Goal: Information Seeking & Learning: Find specific fact

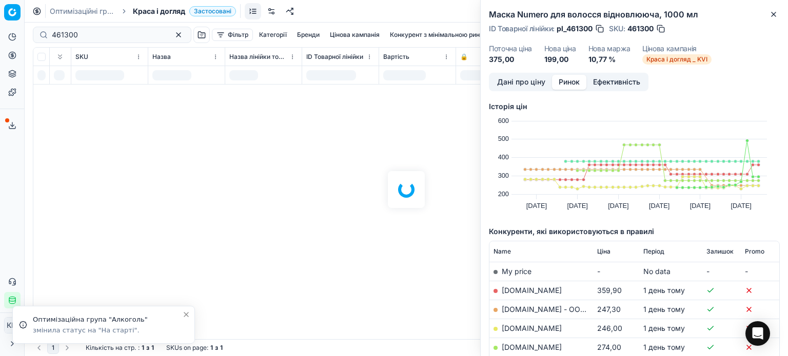
click at [773, 13] on icon "button" at bounding box center [773, 14] width 8 height 8
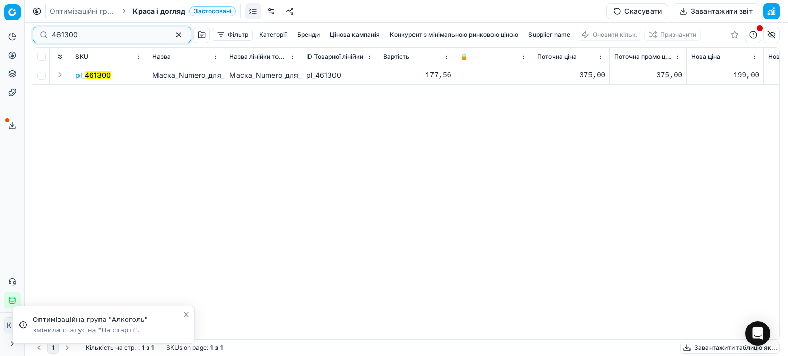
drag, startPoint x: 76, startPoint y: 36, endPoint x: 5, endPoint y: 27, distance: 72.4
click at [0, 25] on div "Pricing platform Аналітика Цінова оптимізація Асортимент продукції Шаблони Серв…" at bounding box center [394, 178] width 788 height 356
paste input "511707"
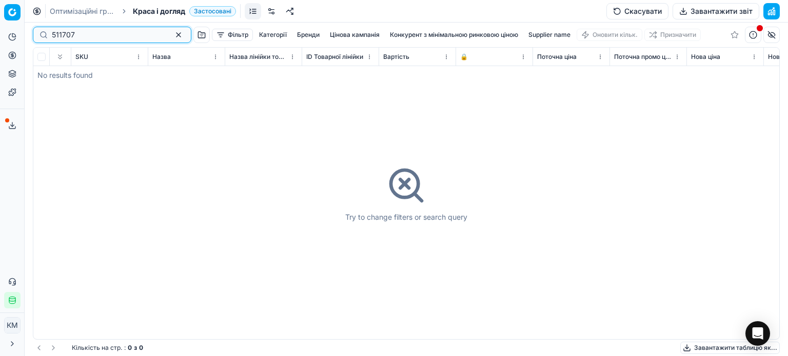
click at [53, 37] on input "511707" at bounding box center [108, 35] width 112 height 10
type input "511707"
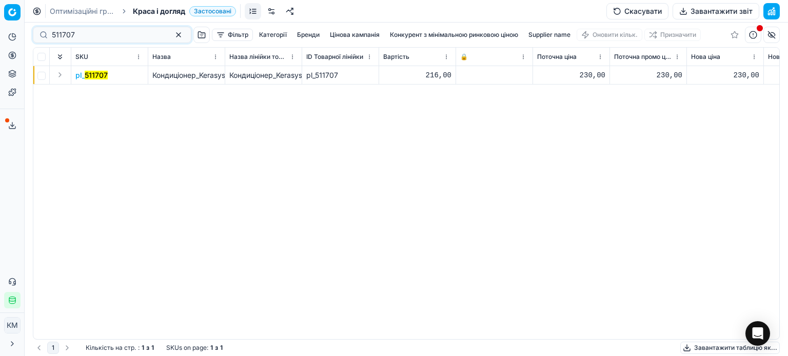
click at [101, 75] on mark "511707" at bounding box center [96, 75] width 23 height 9
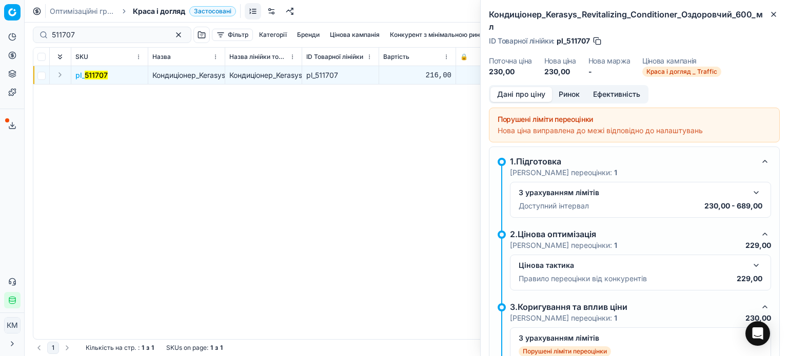
click at [577, 87] on button "Ринок" at bounding box center [569, 94] width 34 height 15
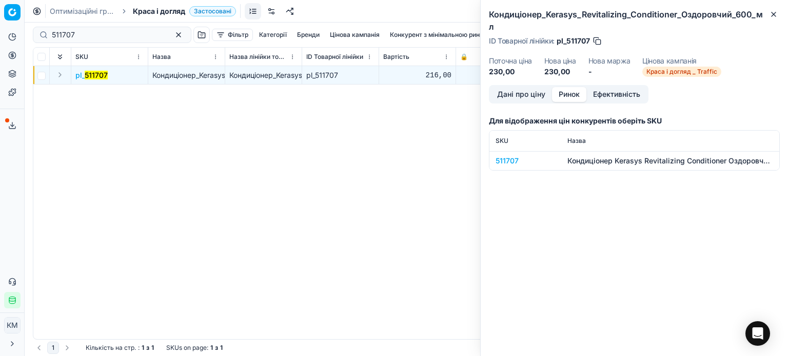
click at [510, 156] on div "511707" at bounding box center [524, 161] width 59 height 10
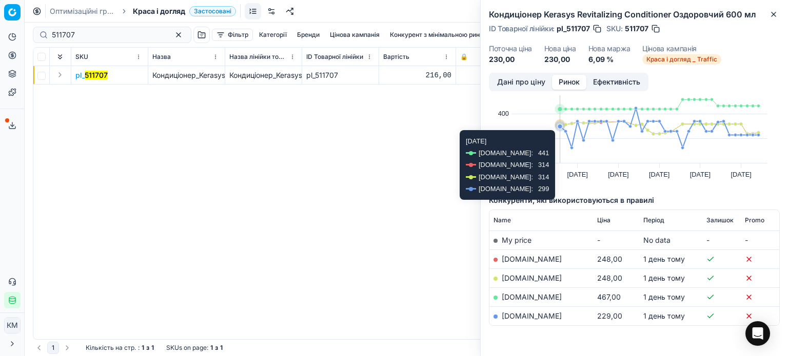
scroll to position [62, 0]
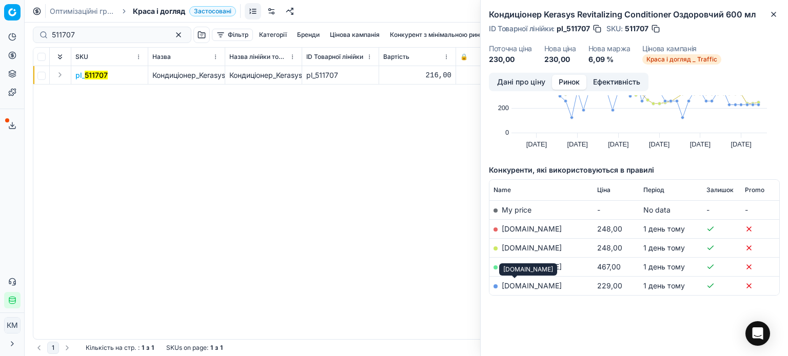
click at [521, 283] on link "[DOMAIN_NAME]" at bounding box center [532, 286] width 60 height 9
